Goal: Navigation & Orientation: Find specific page/section

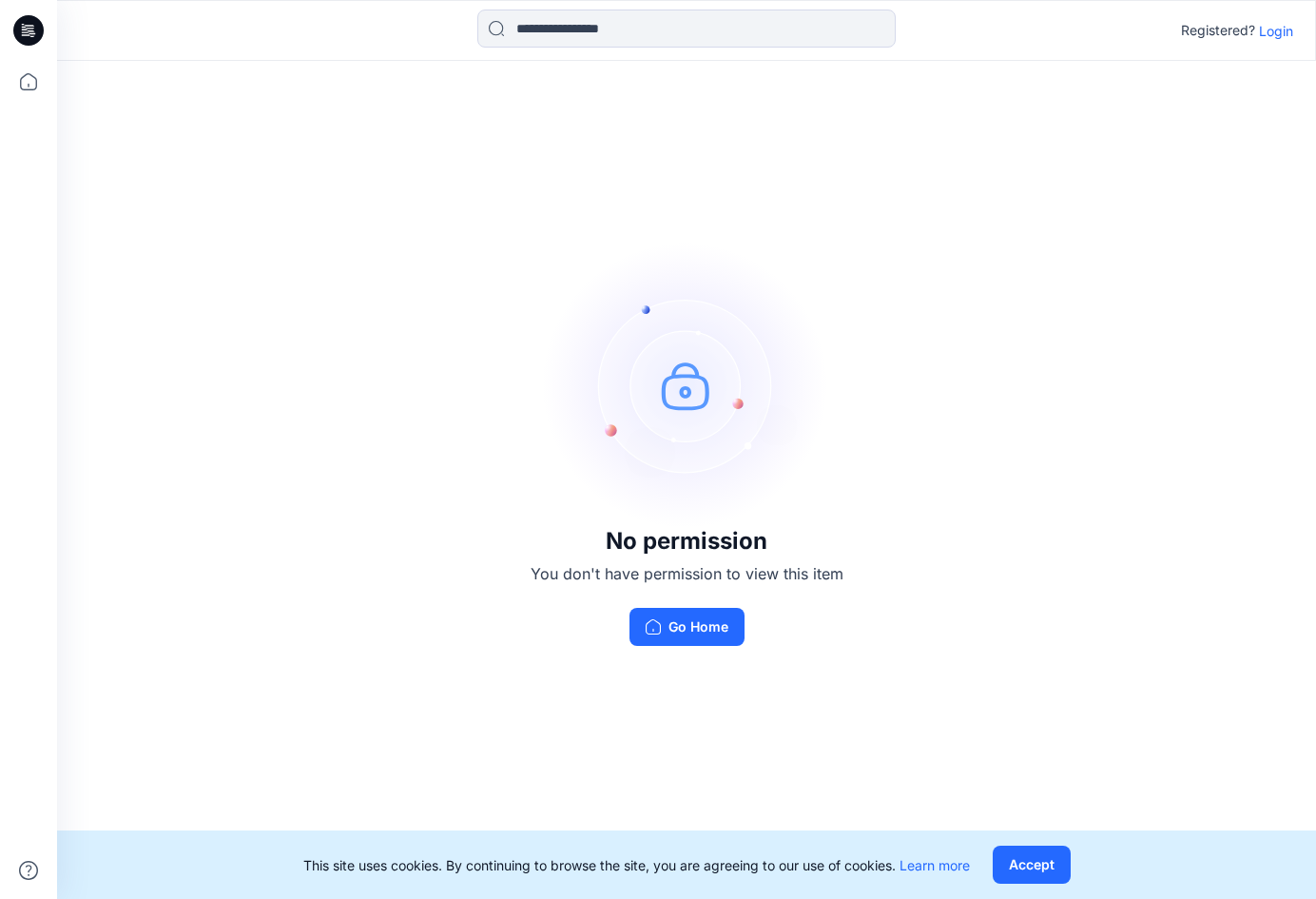
click at [1284, 28] on p "Login" at bounding box center [1276, 31] width 34 height 20
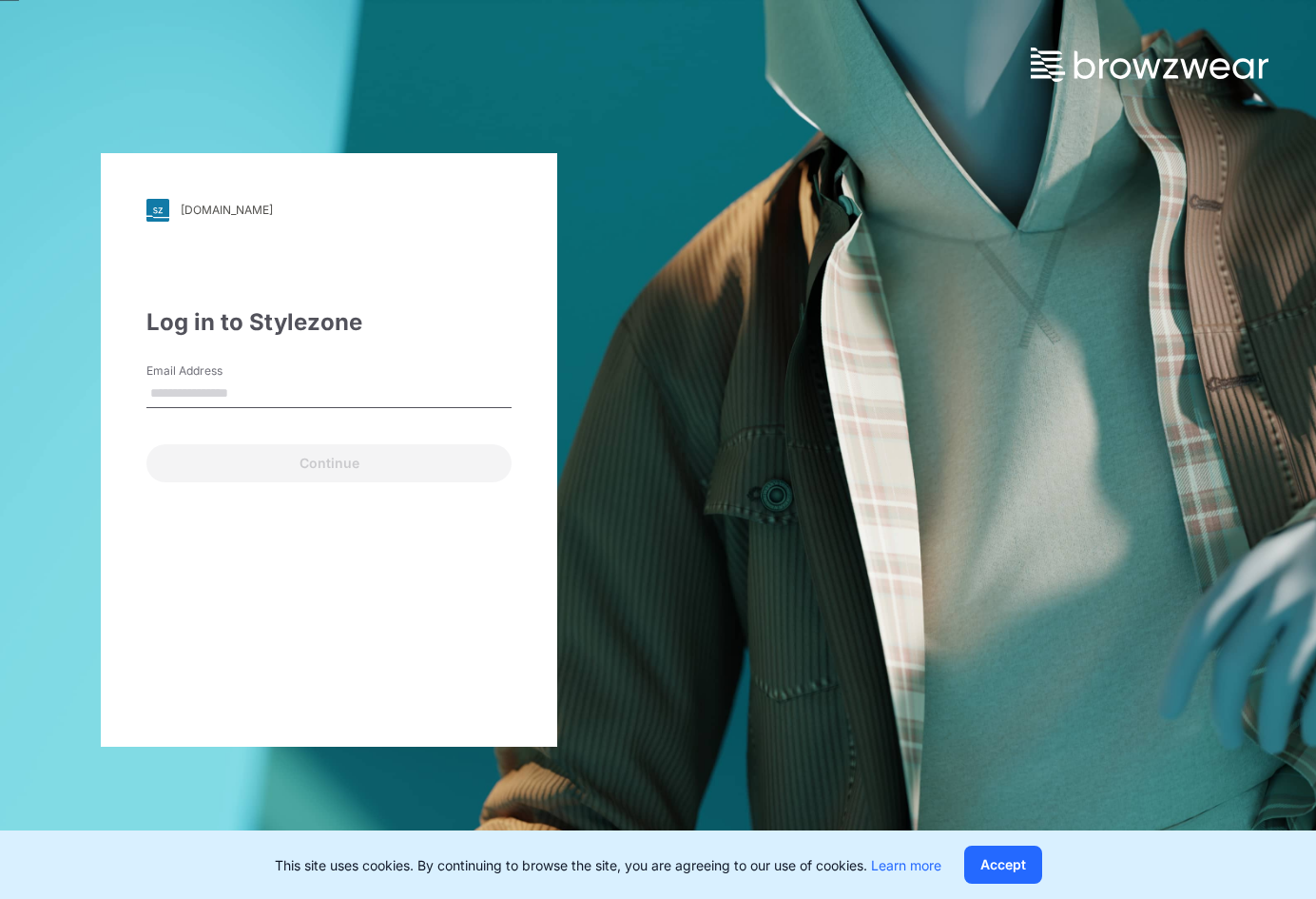
click at [216, 389] on input "Email Address" at bounding box center [329, 394] width 366 height 29
type input "**********"
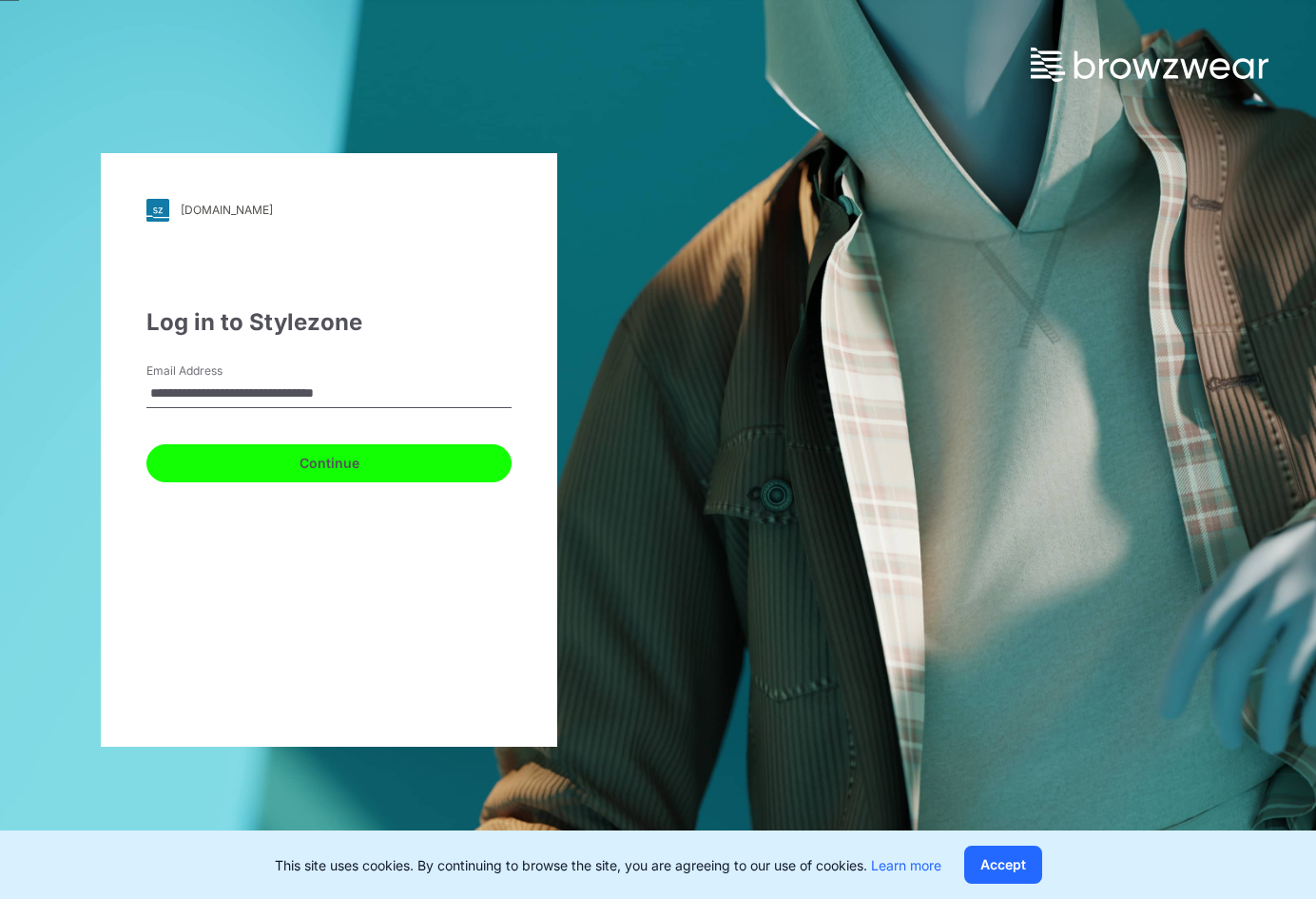
click at [313, 462] on button "Continue" at bounding box center [329, 463] width 366 height 38
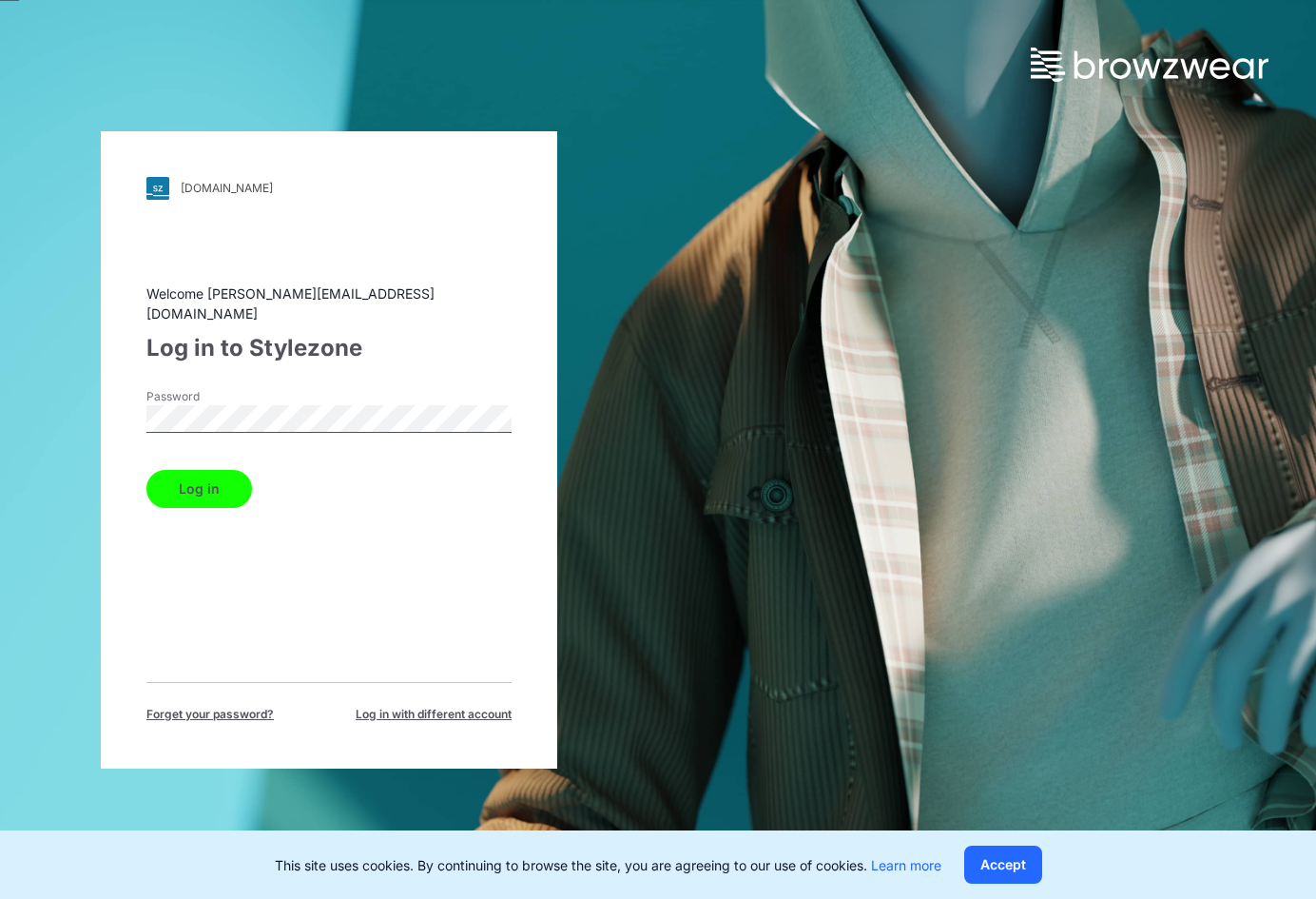
click at [219, 487] on button "Log in" at bounding box center [199, 489] width 106 height 38
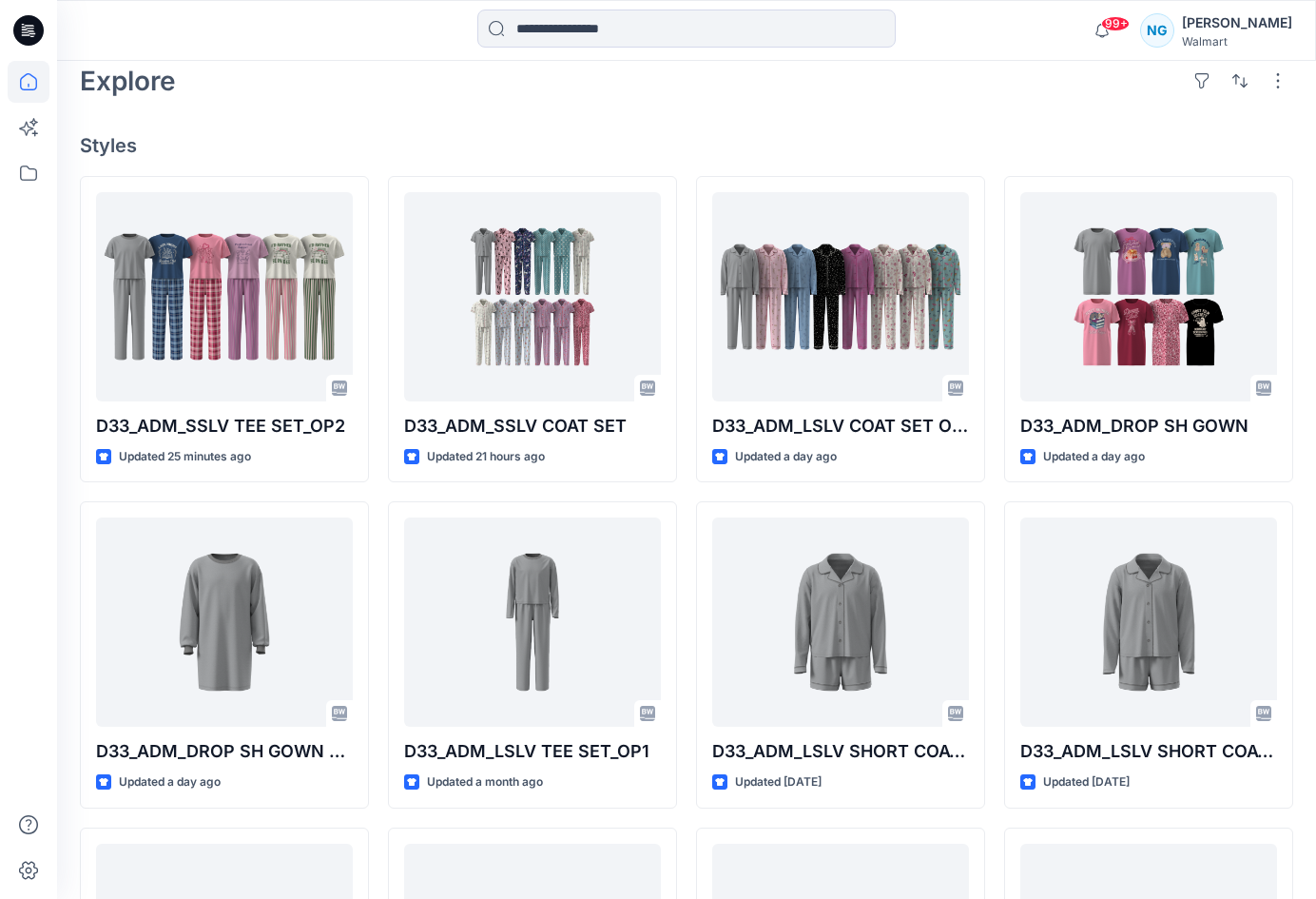
scroll to position [441, 0]
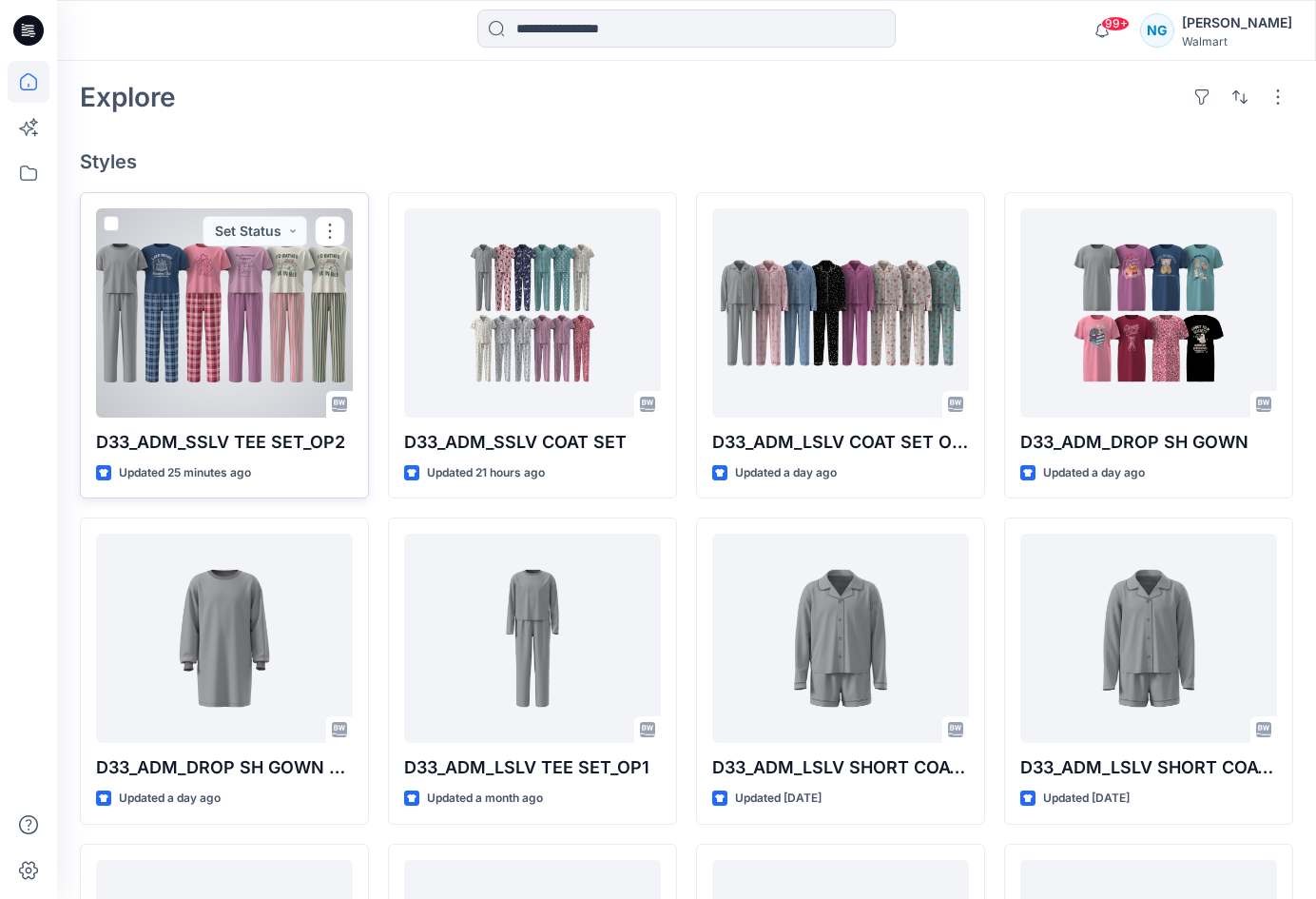
click at [233, 337] on div at bounding box center [224, 313] width 257 height 209
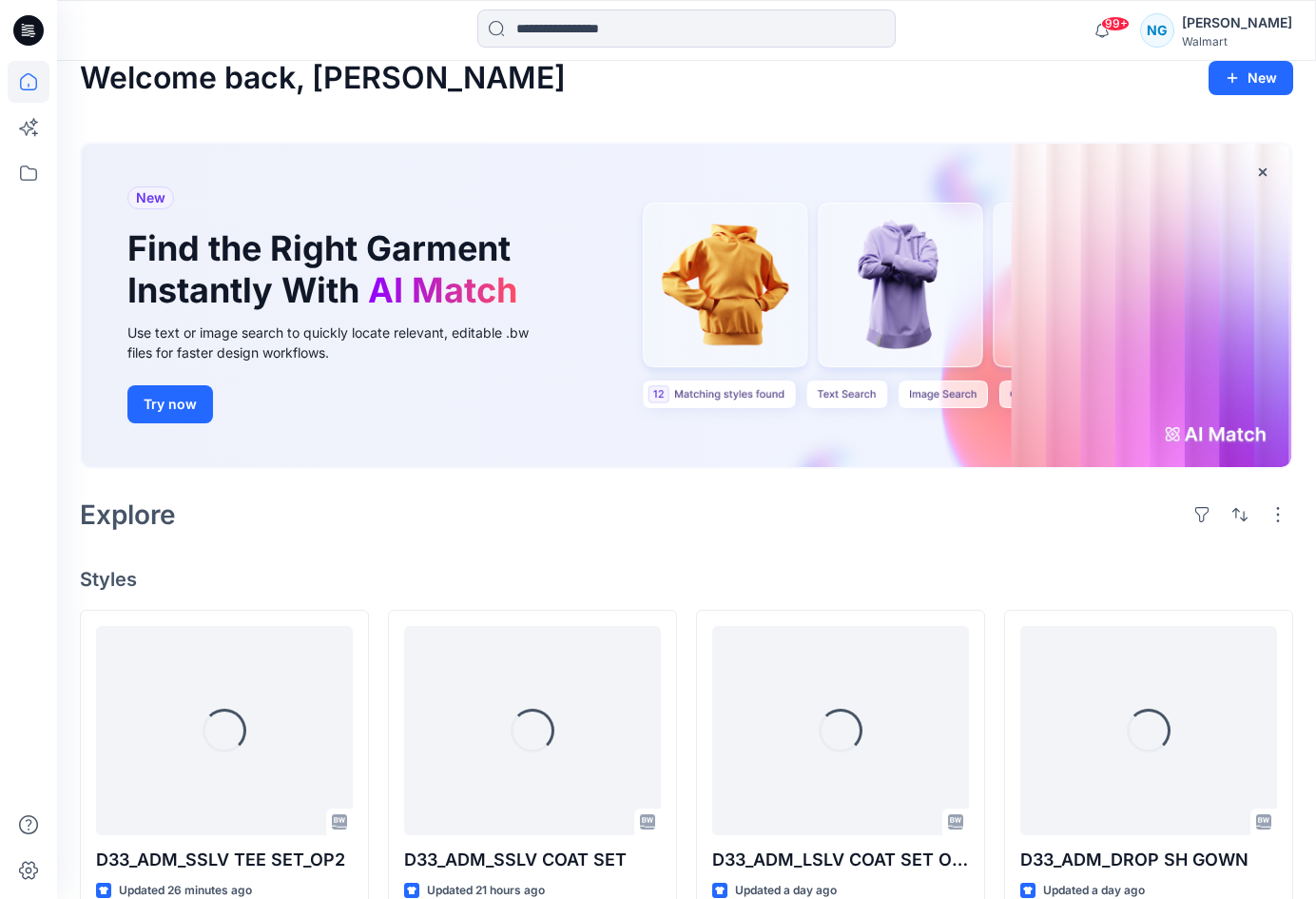
scroll to position [441, 0]
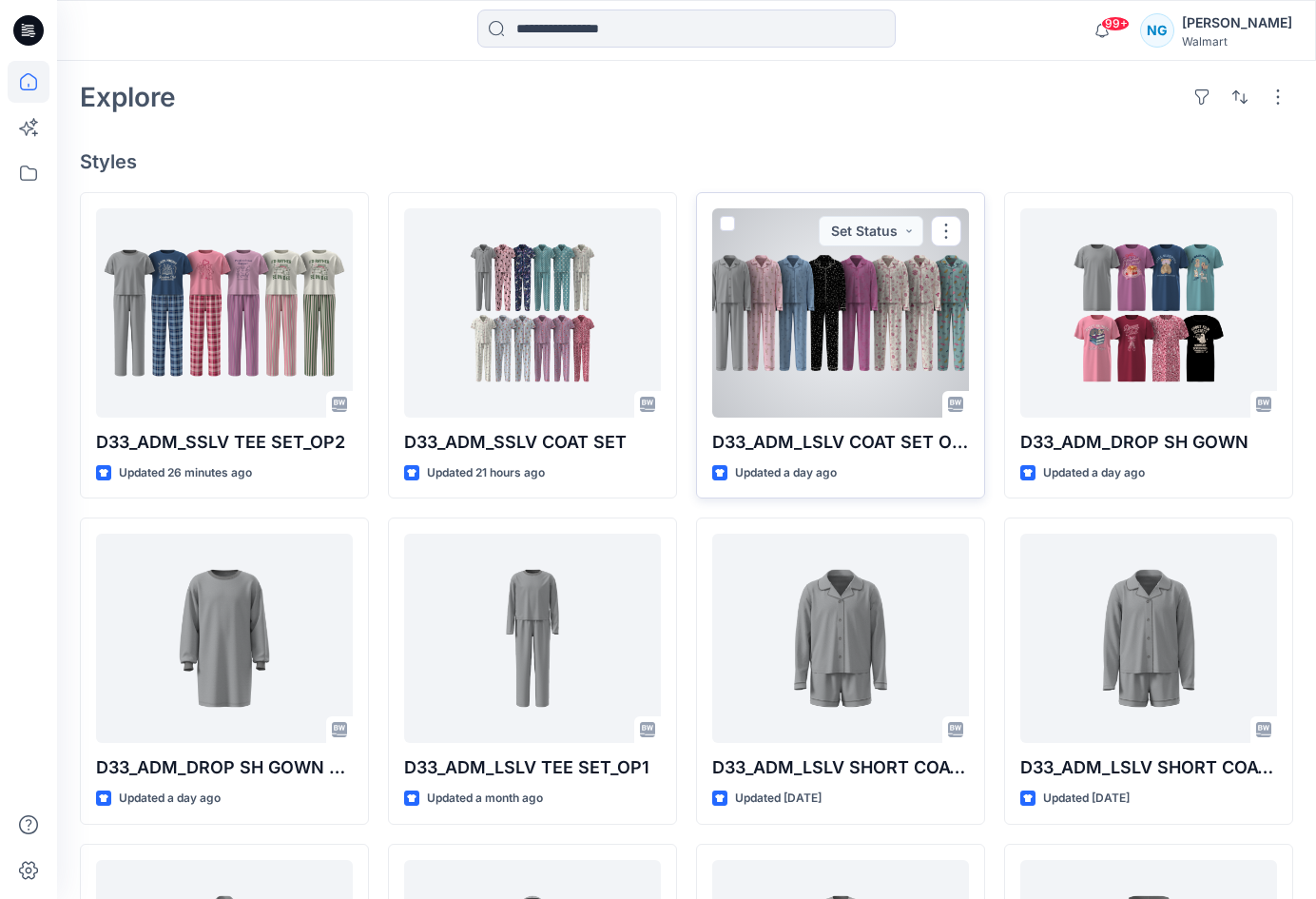
click at [898, 324] on div at bounding box center [841, 313] width 257 height 209
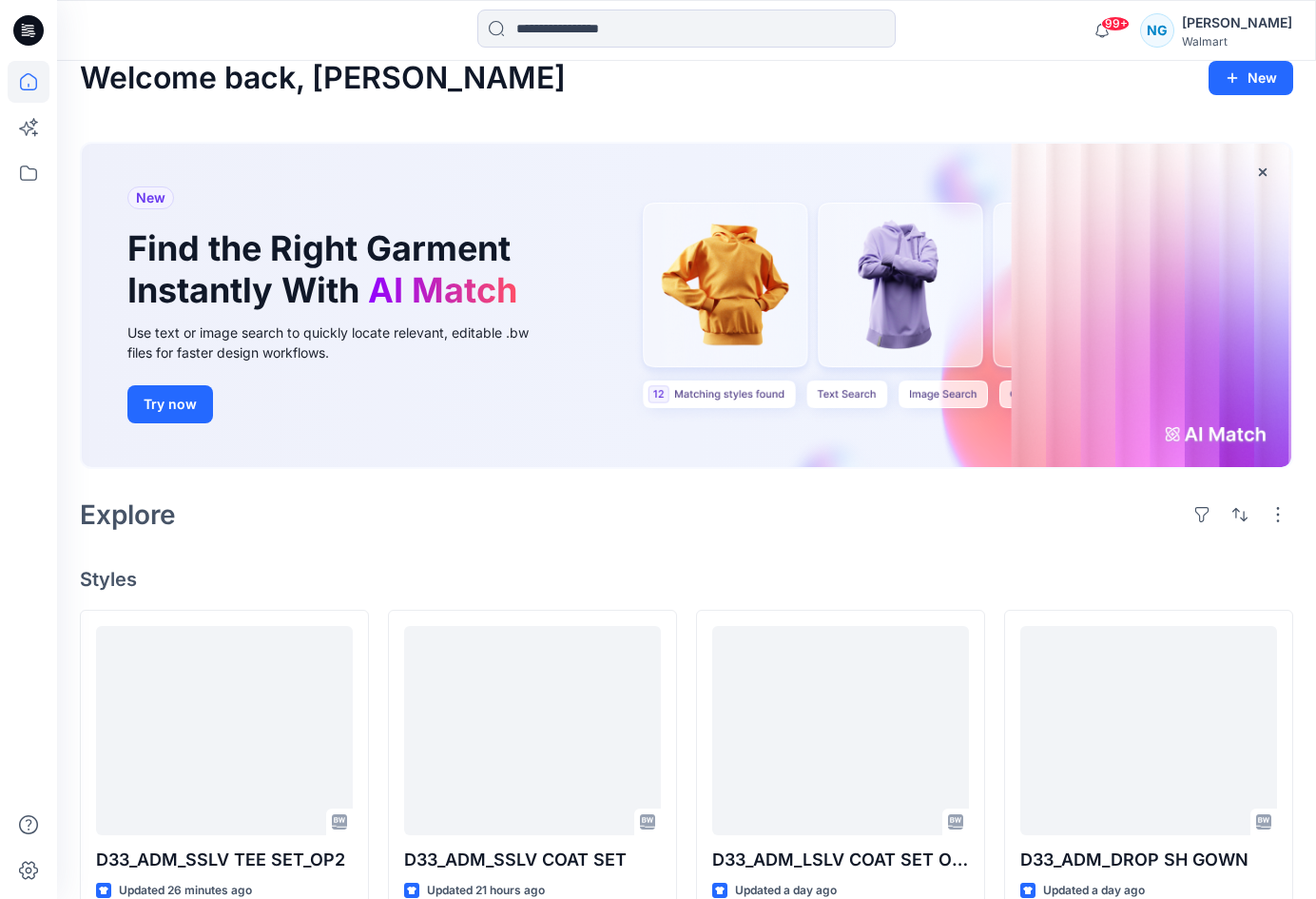
scroll to position [441, 0]
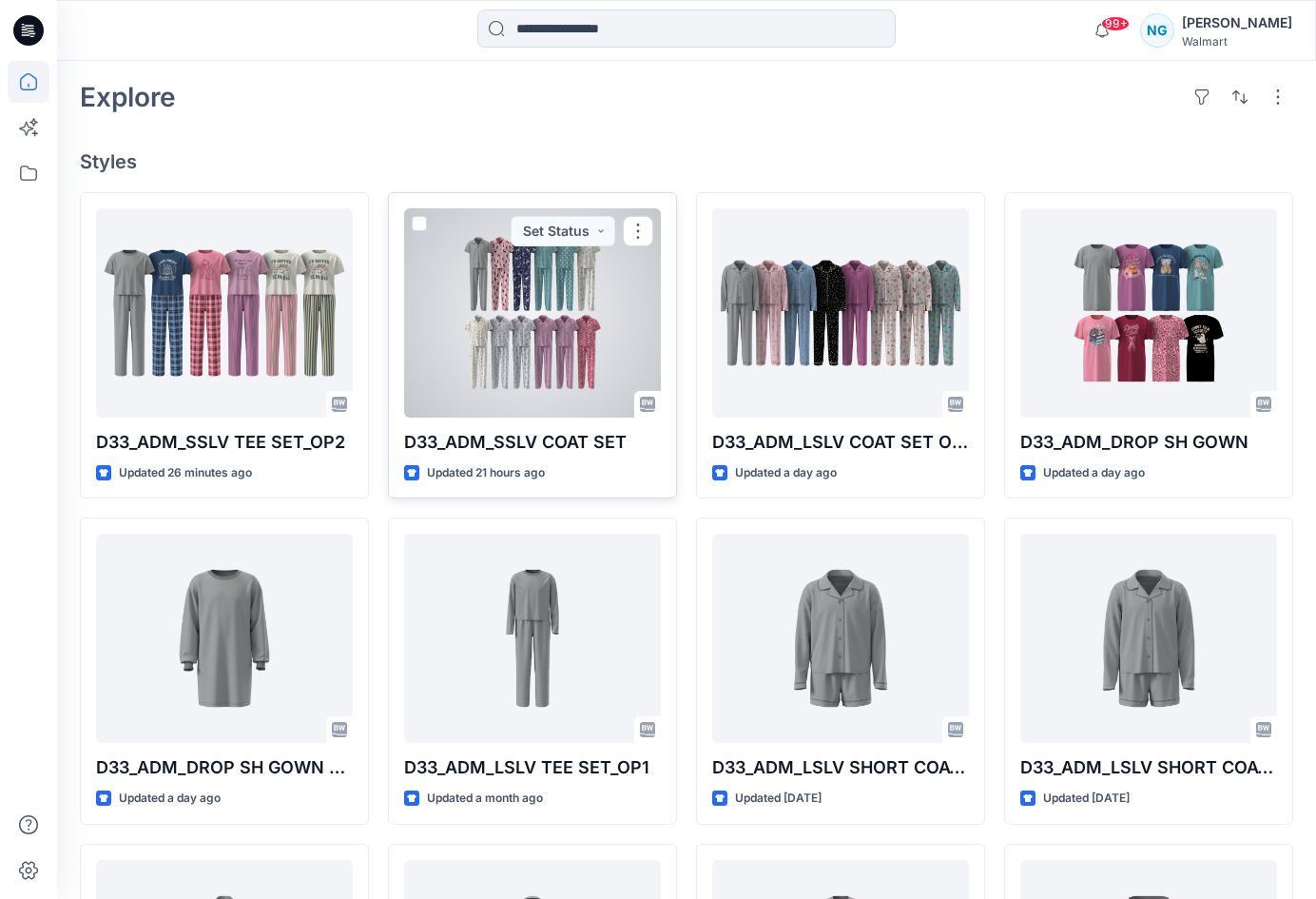
click at [544, 353] on div at bounding box center [533, 313] width 257 height 209
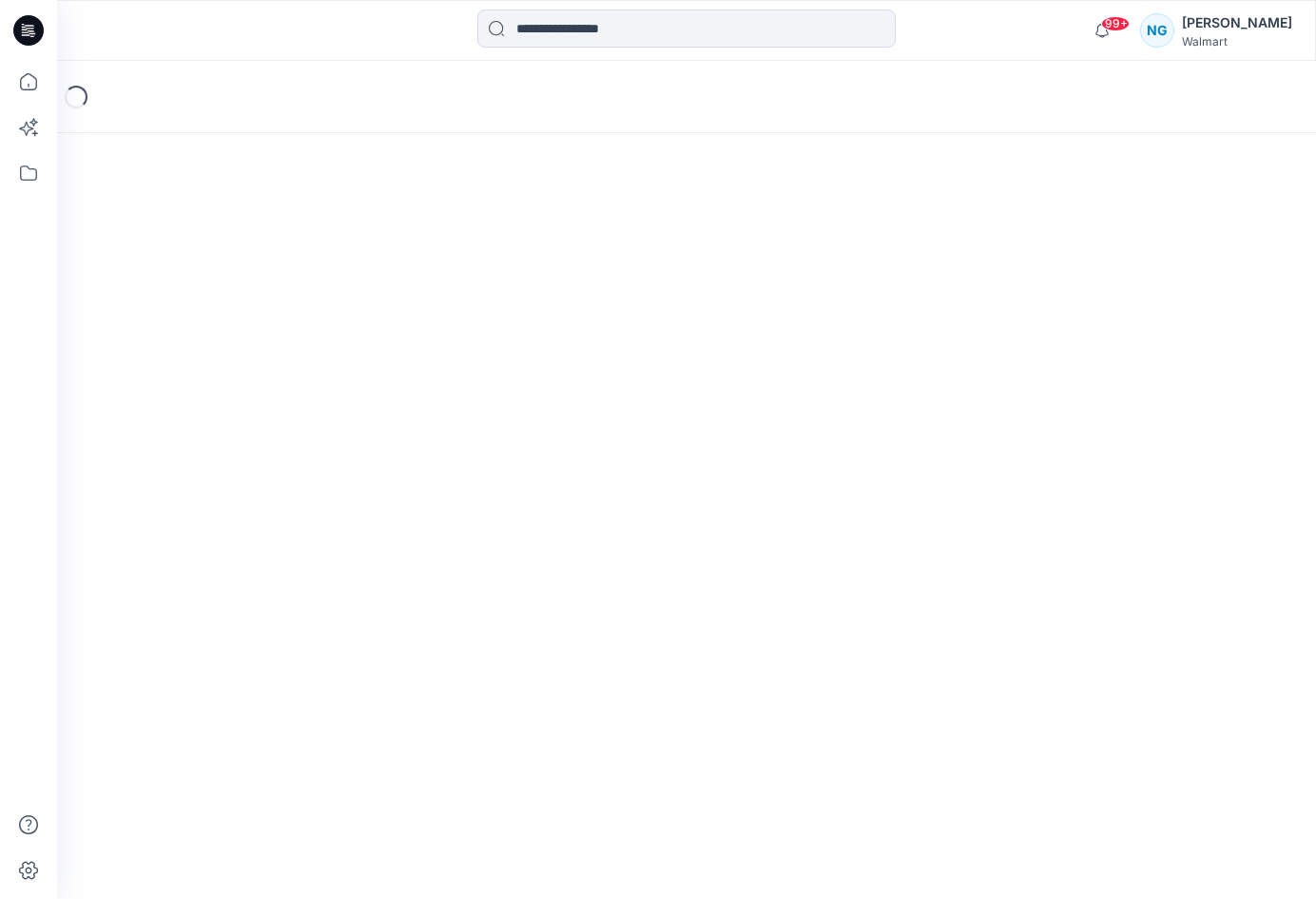
scroll to position [23, 0]
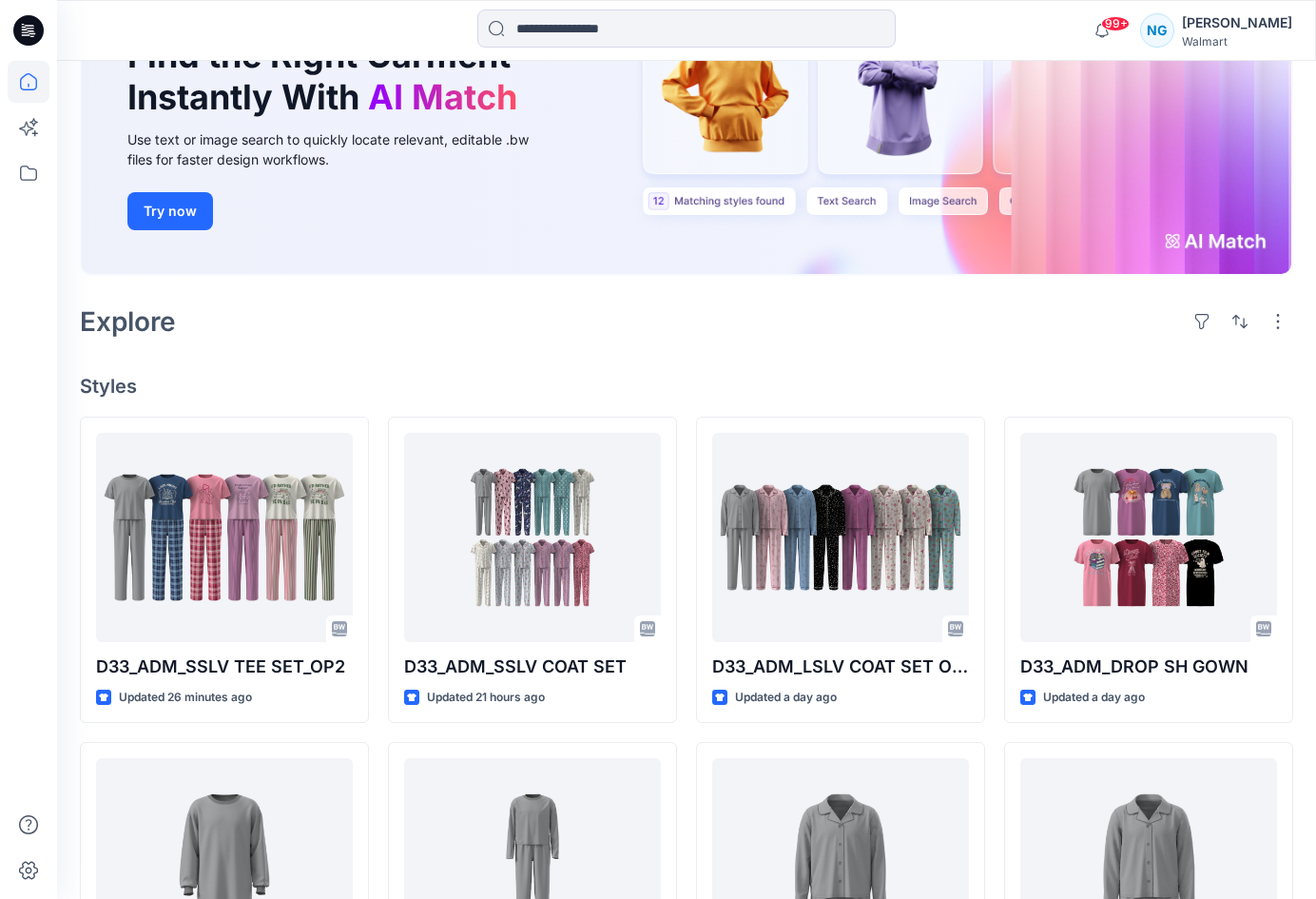
scroll to position [150, 0]
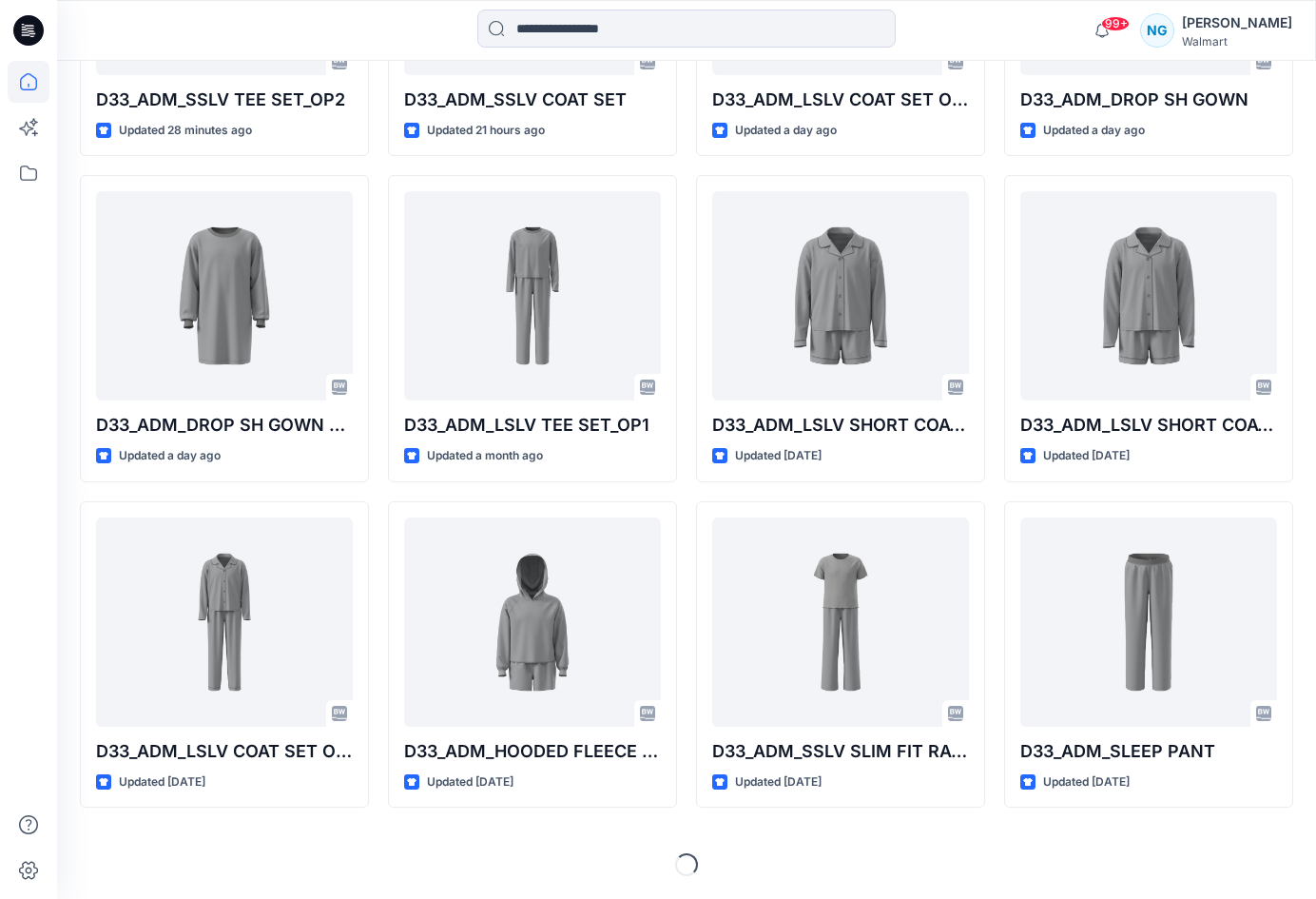
click at [684, 537] on div "D33_ADM_SSLV TEE SET_OP2 Updated 28 minutes ago D33_ADM_DROP SH GOWN W CUFF Upd…" at bounding box center [686, 329] width 1213 height 959
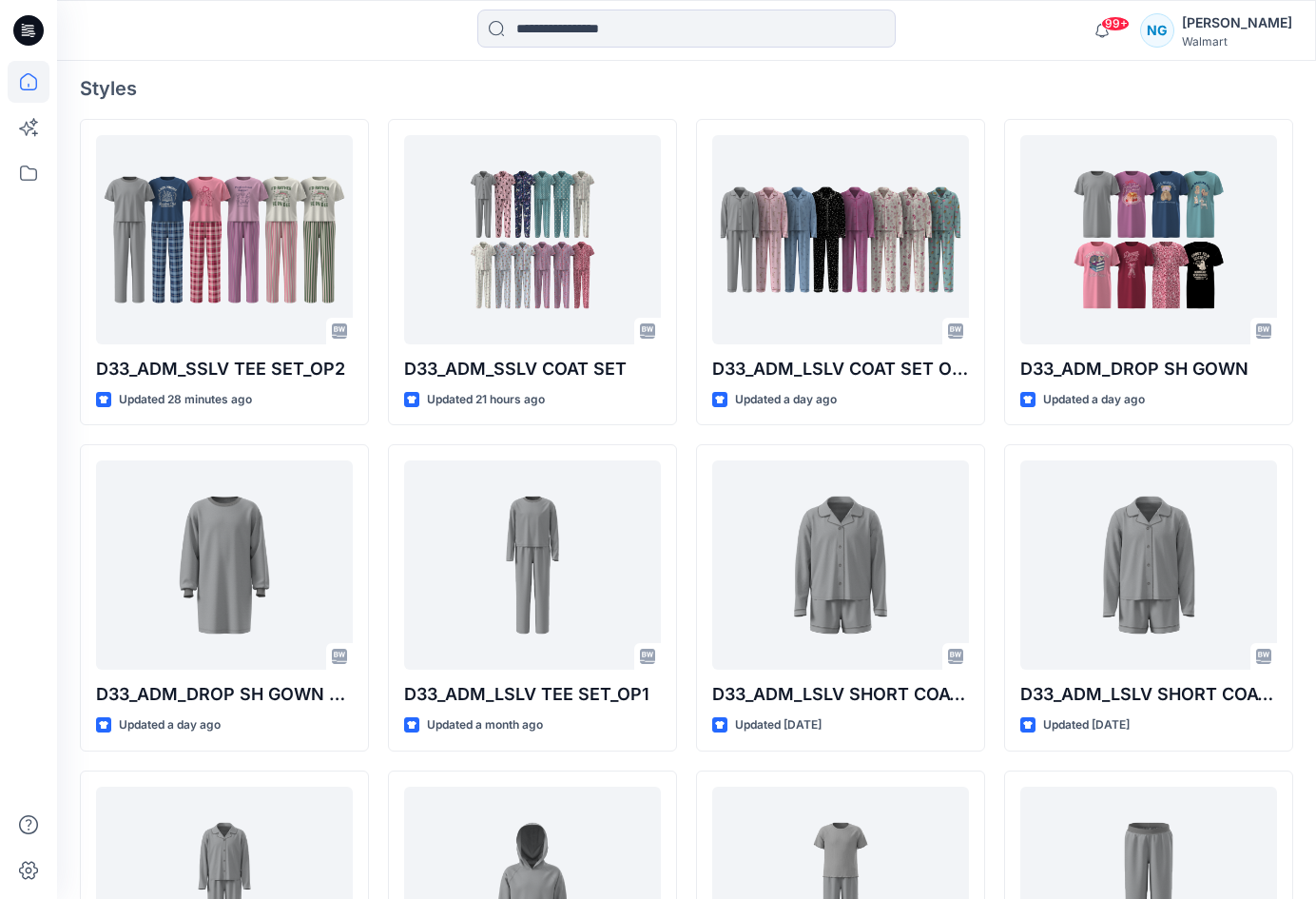
scroll to position [516, 0]
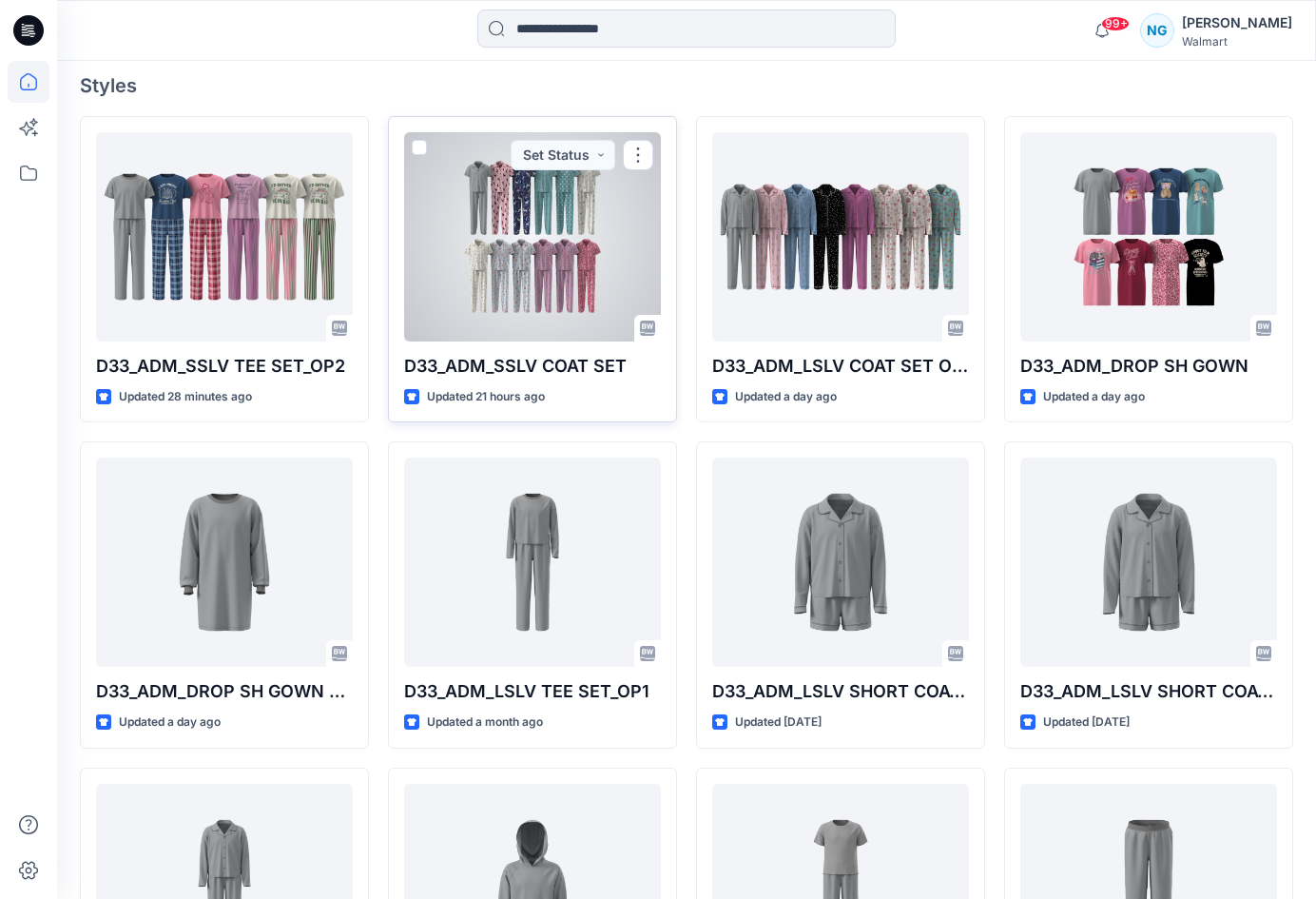
click at [561, 284] on div at bounding box center [533, 237] width 257 height 209
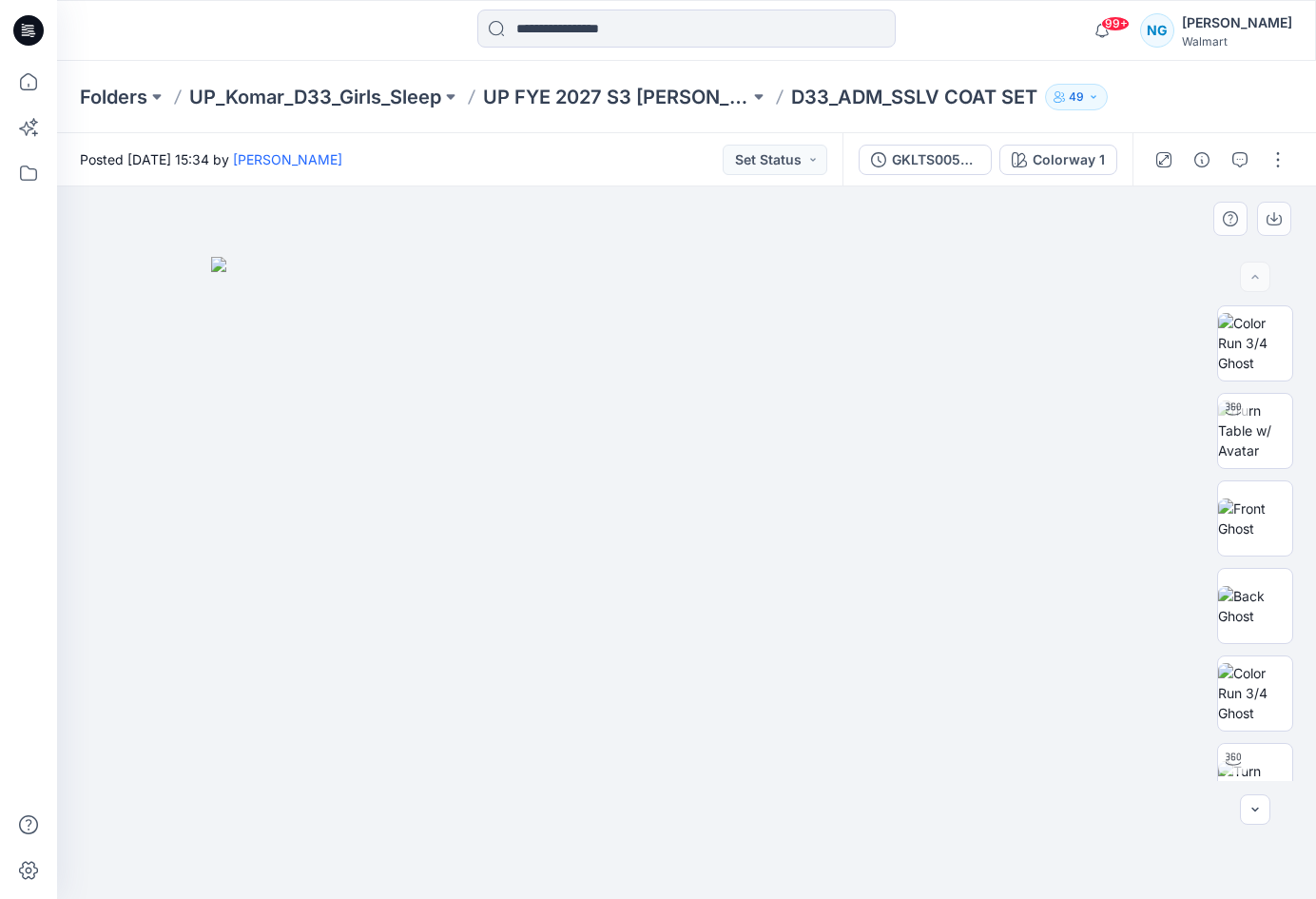
click at [967, 387] on img at bounding box center [686, 577] width 950 height 641
click at [1052, 436] on img at bounding box center [686, 577] width 950 height 641
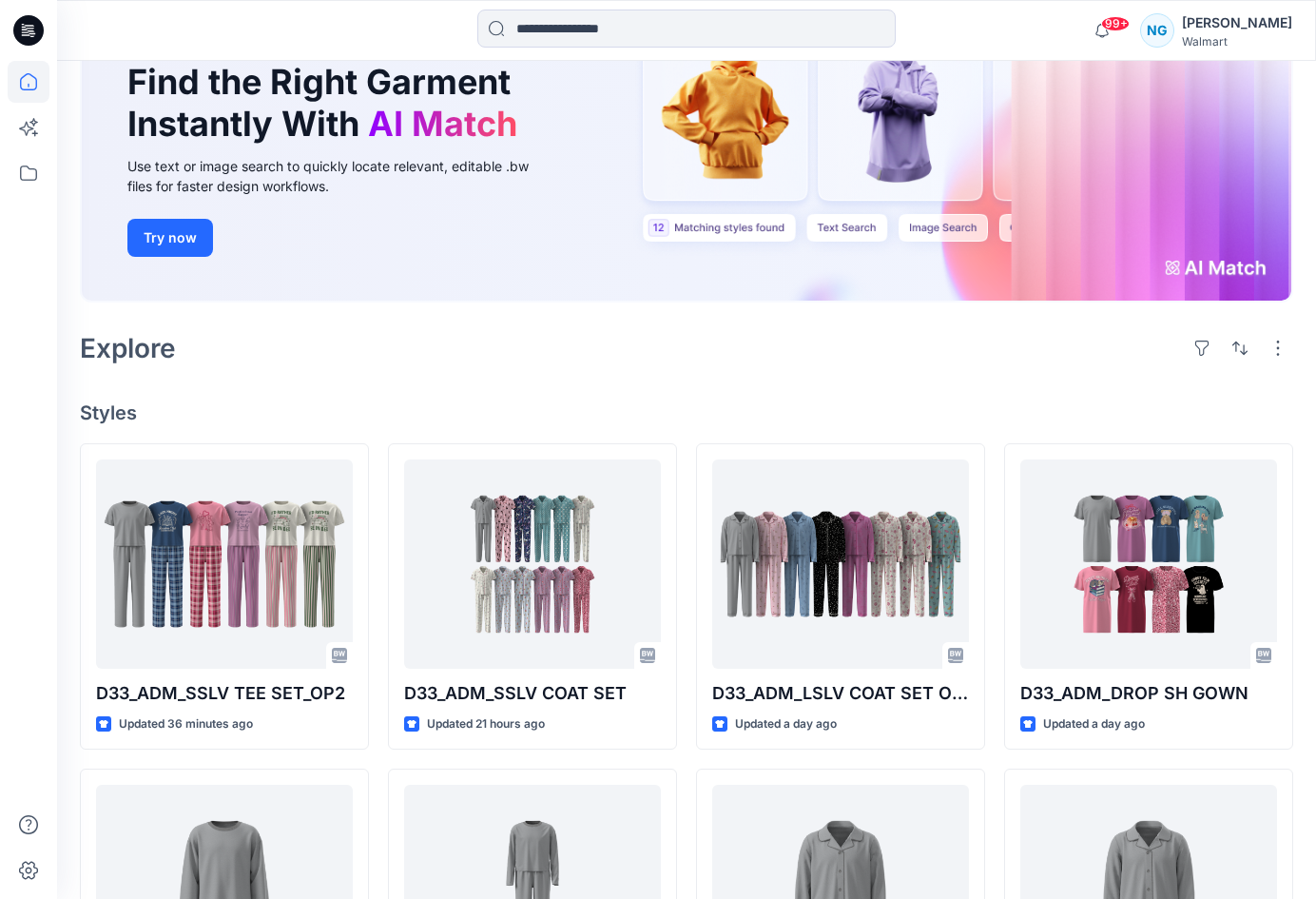
scroll to position [182, 0]
